Goal: Task Accomplishment & Management: Manage account settings

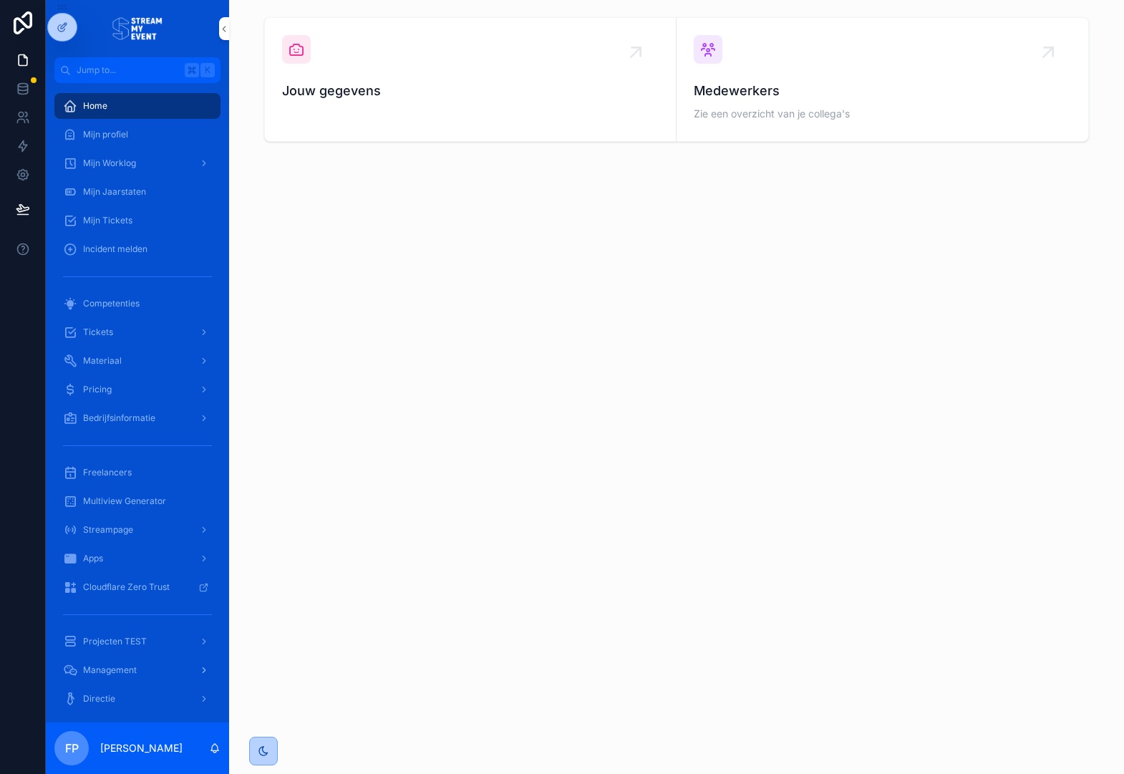
click at [123, 672] on span "Management" at bounding box center [110, 669] width 54 height 11
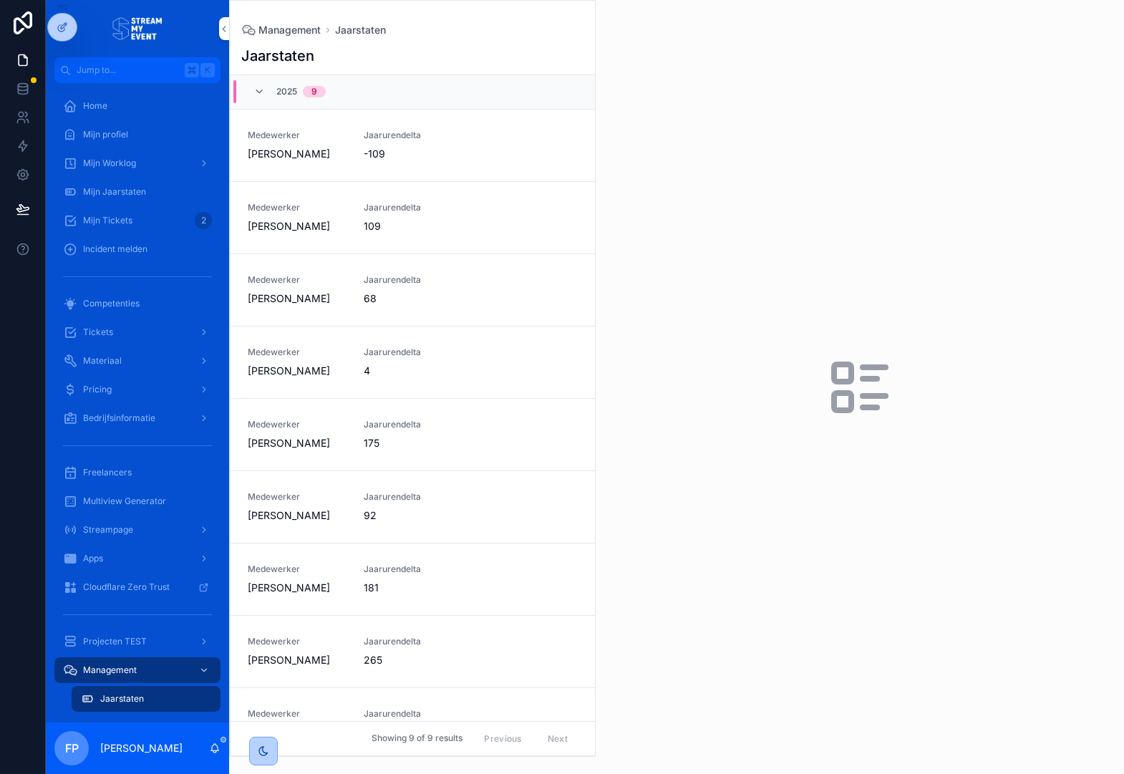
click at [356, 509] on div "Medewerker [PERSON_NAME] Jaarurendelta 92" at bounding box center [413, 506] width 330 height 31
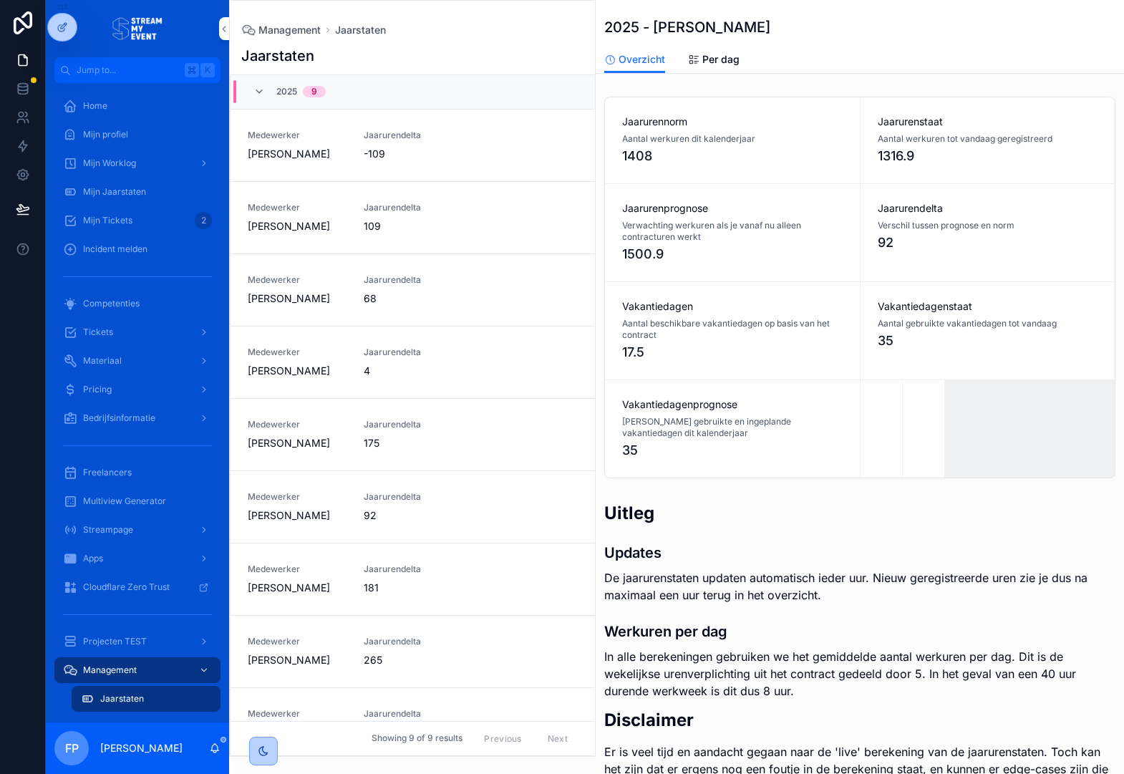
click at [717, 63] on span "Per dag" at bounding box center [720, 59] width 37 height 14
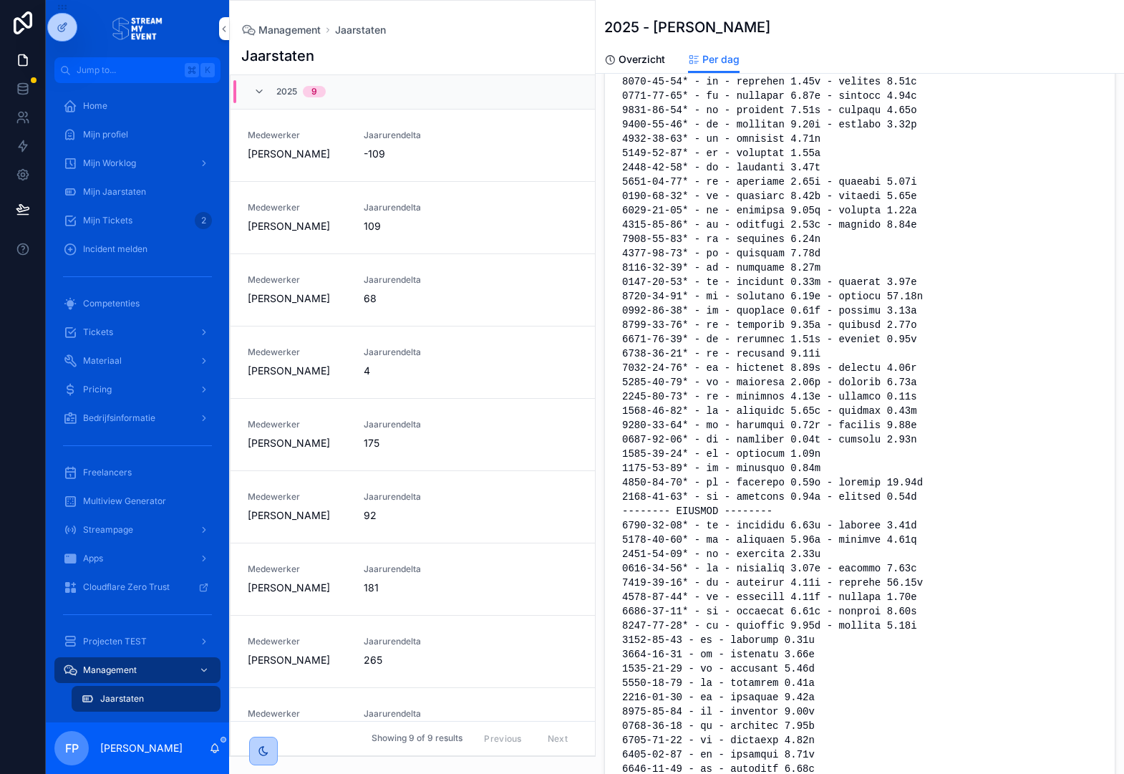
scroll to position [38, 0]
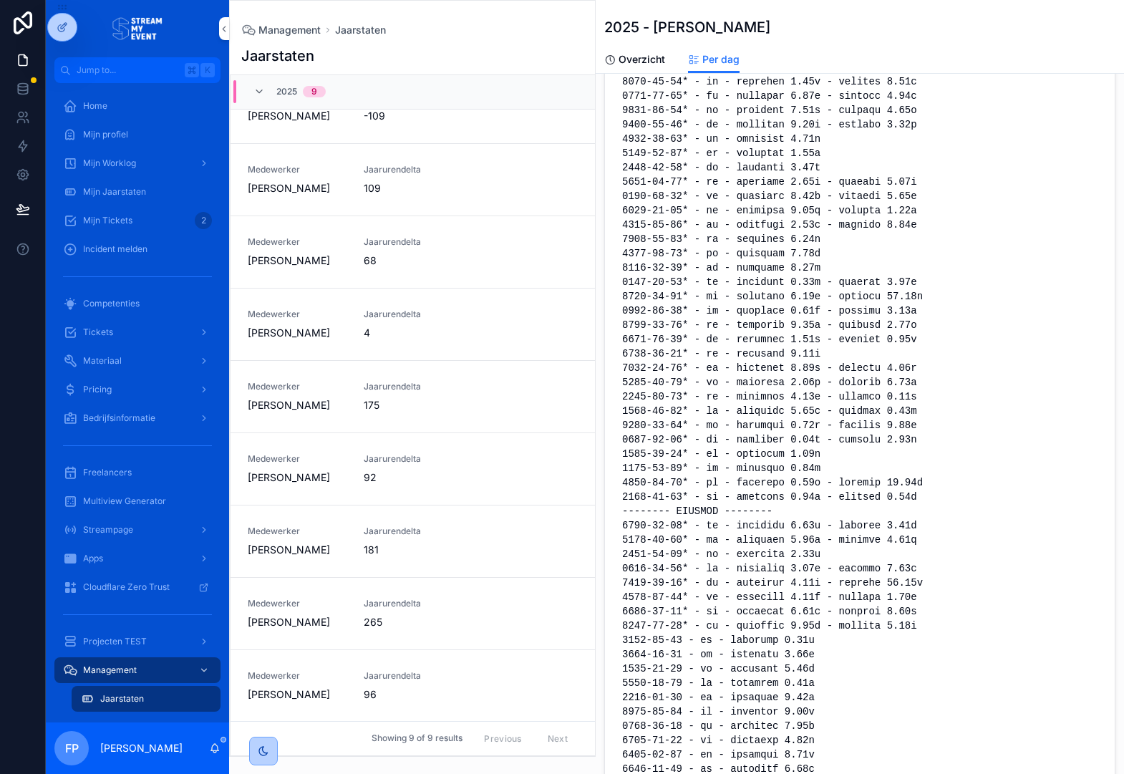
click at [420, 404] on span "175" at bounding box center [413, 405] width 99 height 14
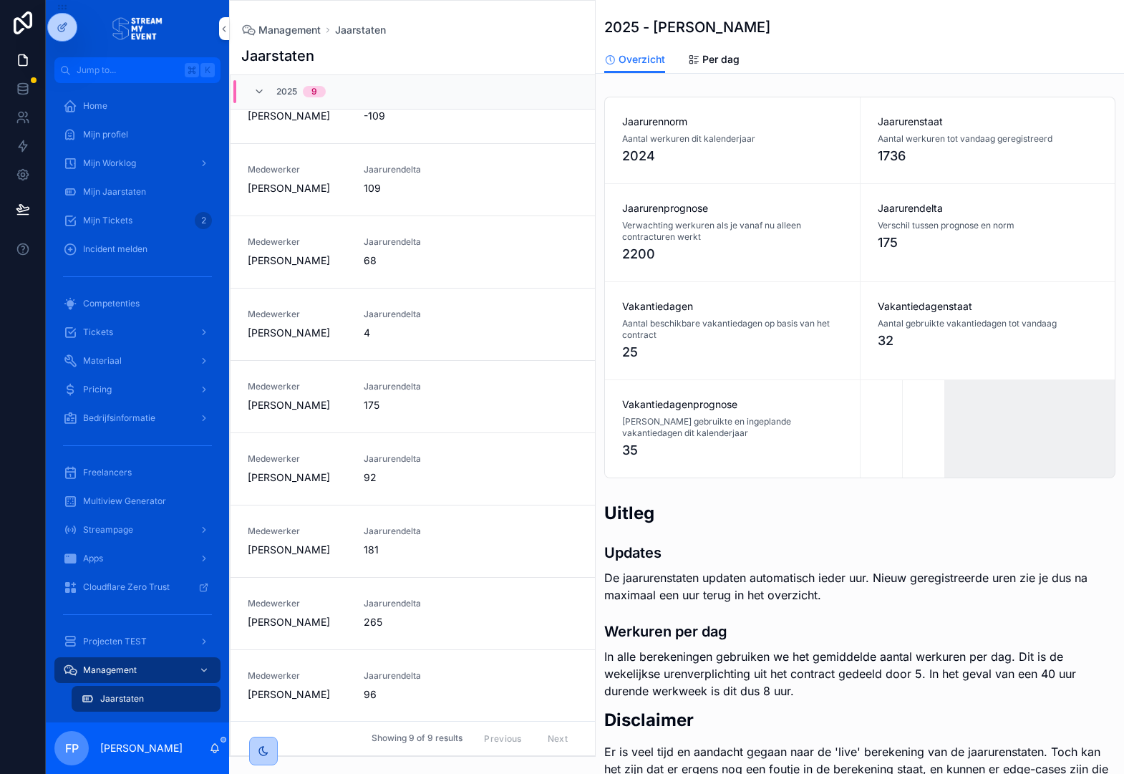
click at [715, 60] on span "Per dag" at bounding box center [720, 59] width 37 height 14
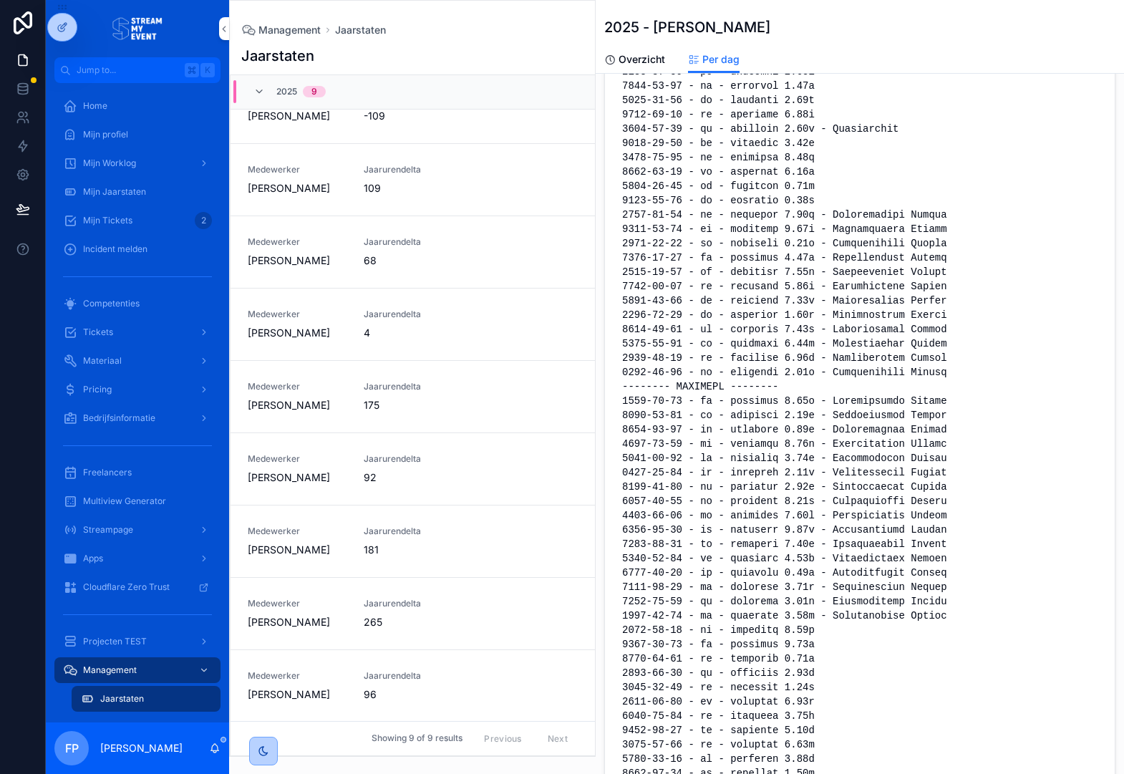
scroll to position [4417, 0]
